Goal: Task Accomplishment & Management: Manage account settings

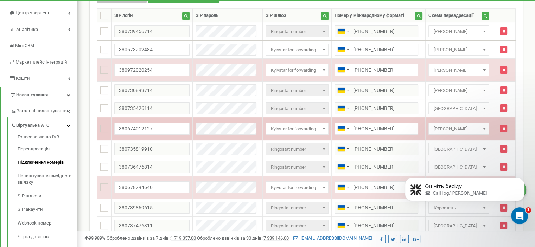
scroll to position [3312, 0]
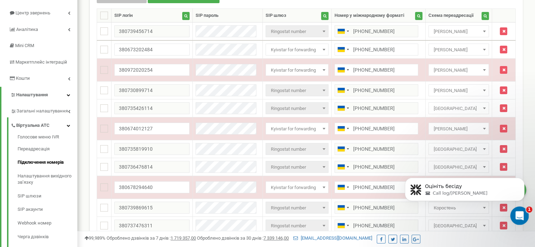
click at [514, 215] on icon "Открыть службу сообщений Intercom" at bounding box center [519, 215] width 12 height 12
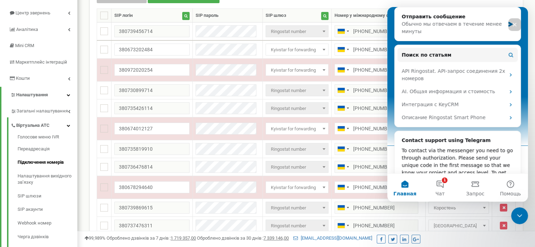
scroll to position [176, 0]
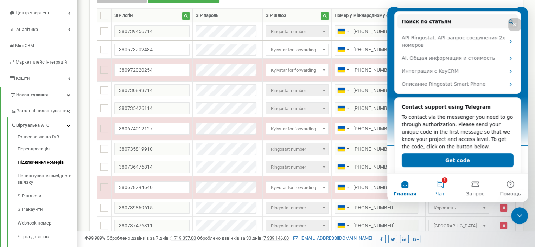
click at [440, 182] on button "1 Чат" at bounding box center [440, 188] width 35 height 28
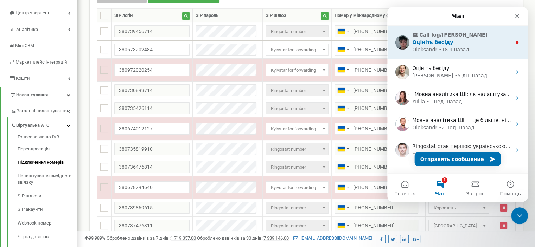
click at [436, 37] on span "Call log/[PERSON_NAME]" at bounding box center [454, 34] width 68 height 7
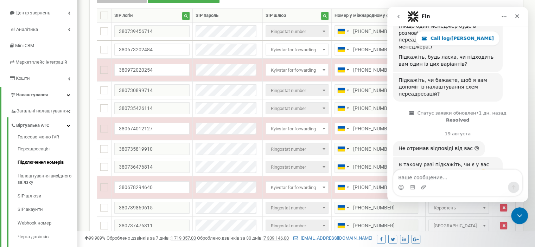
scroll to position [3323, 0]
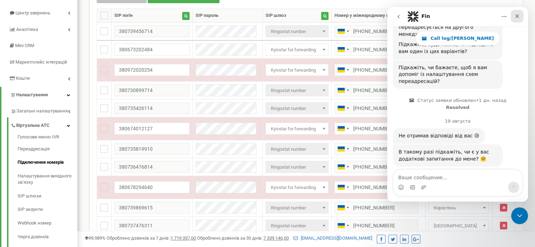
click at [519, 17] on icon "Закрыть" at bounding box center [518, 16] width 6 height 6
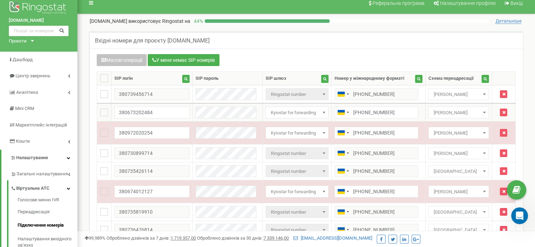
scroll to position [0, 0]
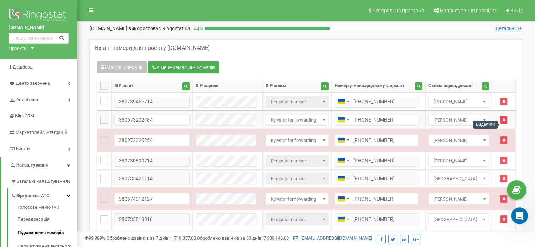
click at [505, 122] on icon "button" at bounding box center [503, 120] width 3 height 4
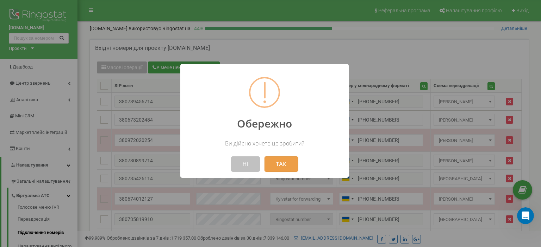
click at [283, 162] on button "ТАК" at bounding box center [280, 164] width 33 height 15
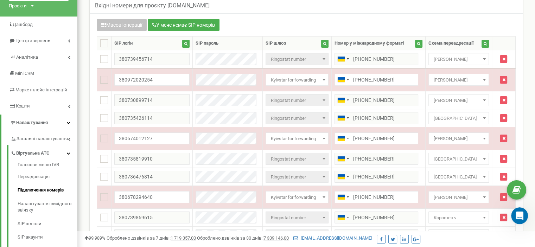
scroll to position [7, 0]
